Goal: Navigation & Orientation: Find specific page/section

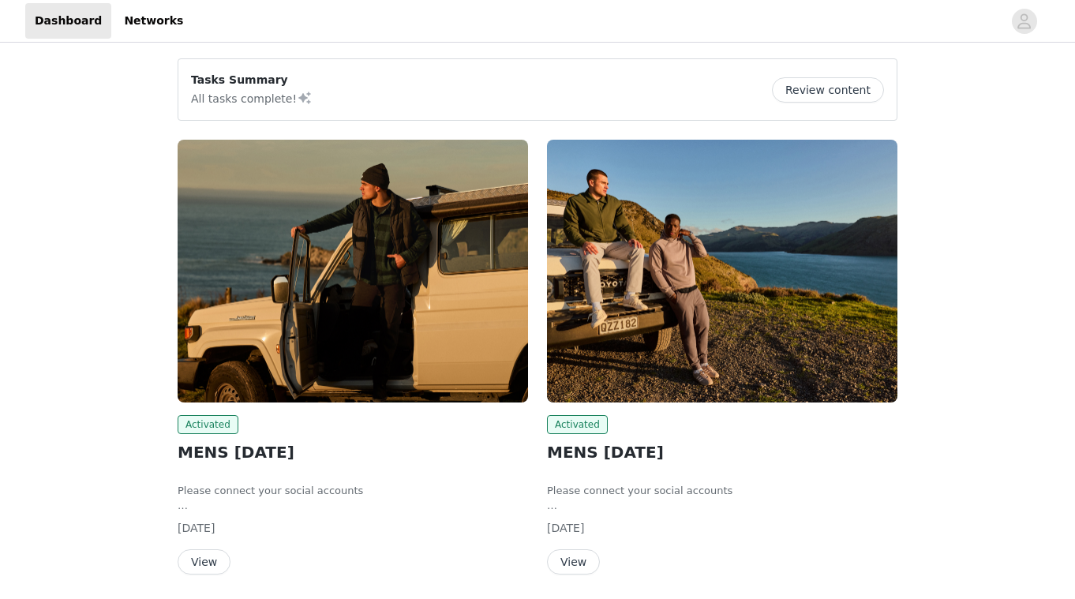
click at [1017, 39] on header "Dashboard Networks" at bounding box center [537, 21] width 1075 height 43
click at [1020, 25] on icon "avatar" at bounding box center [1024, 20] width 13 height 15
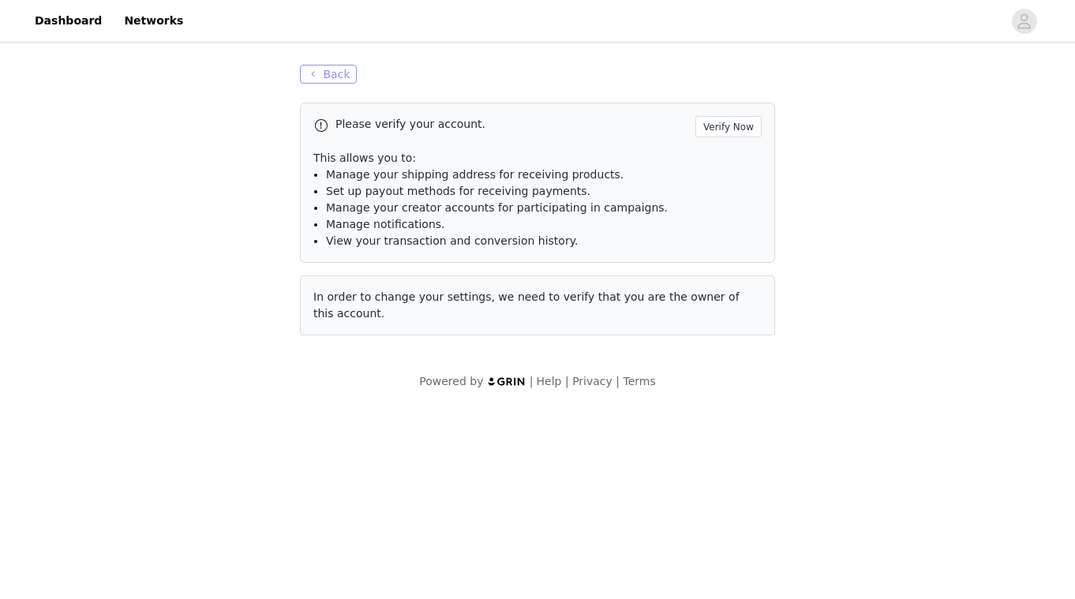
click at [332, 77] on button "Back" at bounding box center [328, 74] width 57 height 19
click at [125, 21] on link "Networks" at bounding box center [153, 21] width 78 height 36
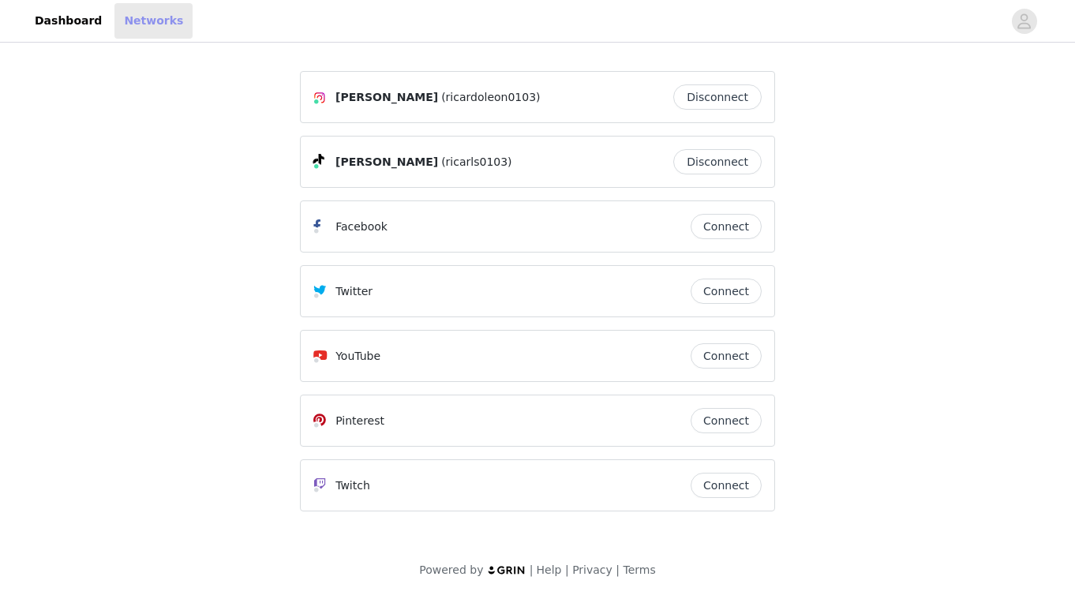
click at [125, 21] on link "Networks" at bounding box center [153, 21] width 78 height 36
click at [77, 24] on link "Dashboard" at bounding box center [68, 21] width 86 height 36
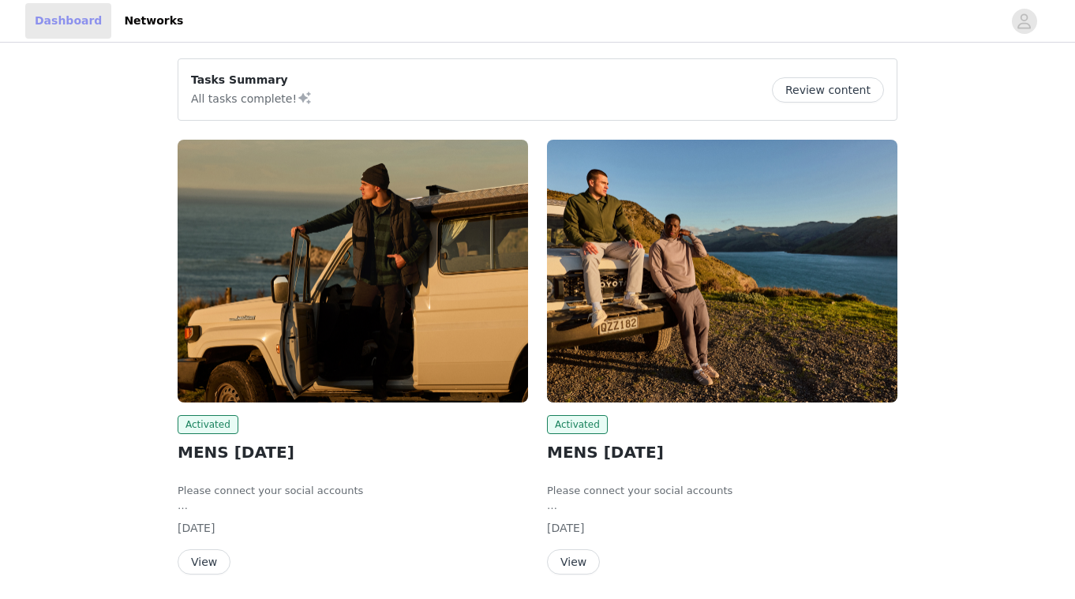
click at [77, 24] on link "Dashboard" at bounding box center [68, 21] width 86 height 36
